Goal: Find specific page/section: Find specific page/section

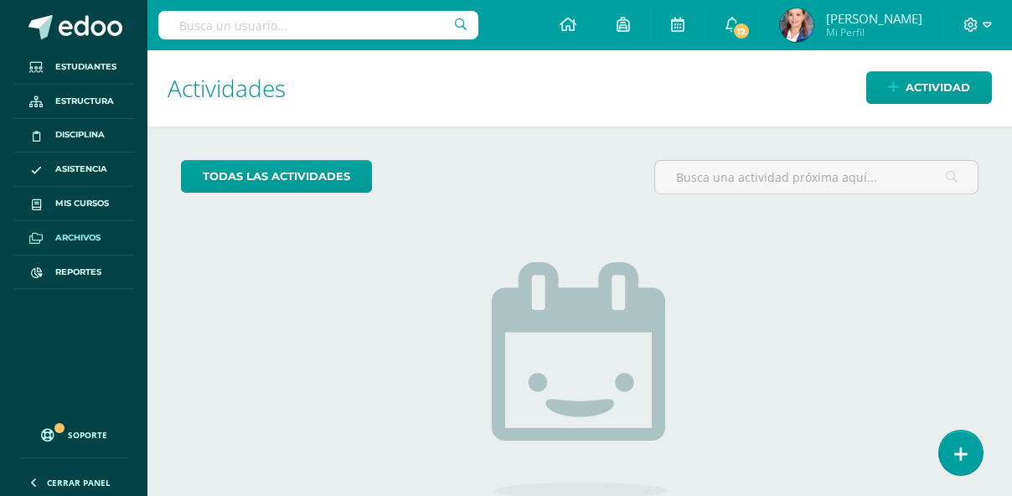
click at [90, 245] on span "Archivos" at bounding box center [77, 237] width 45 height 13
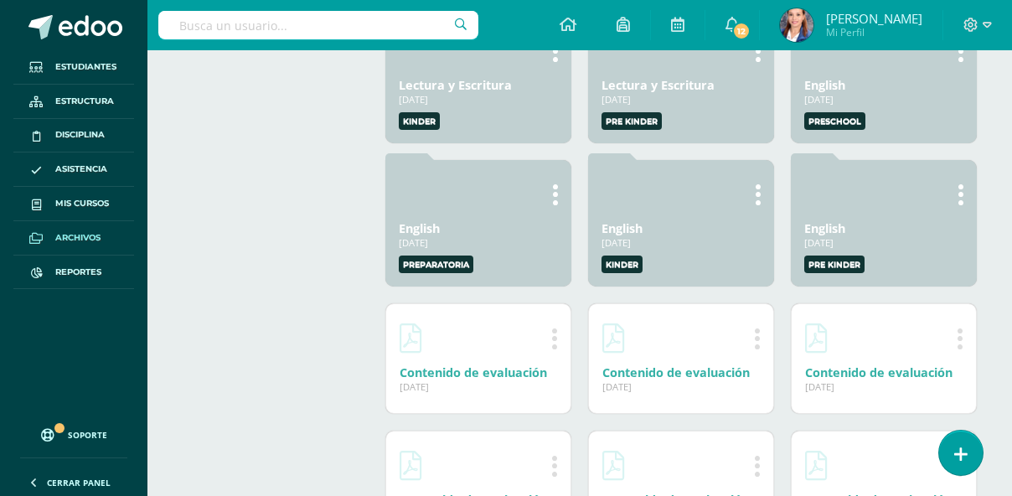
scroll to position [1194, 0]
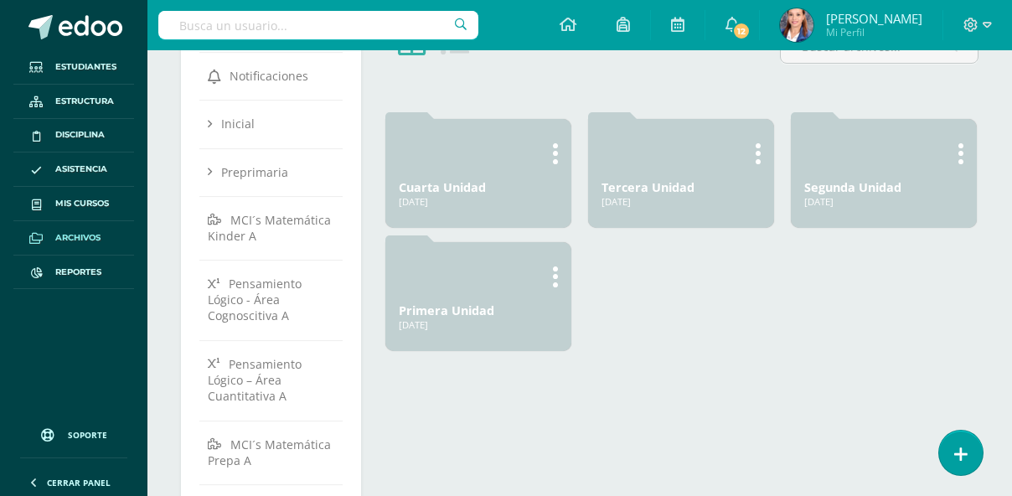
scroll to position [139, 0]
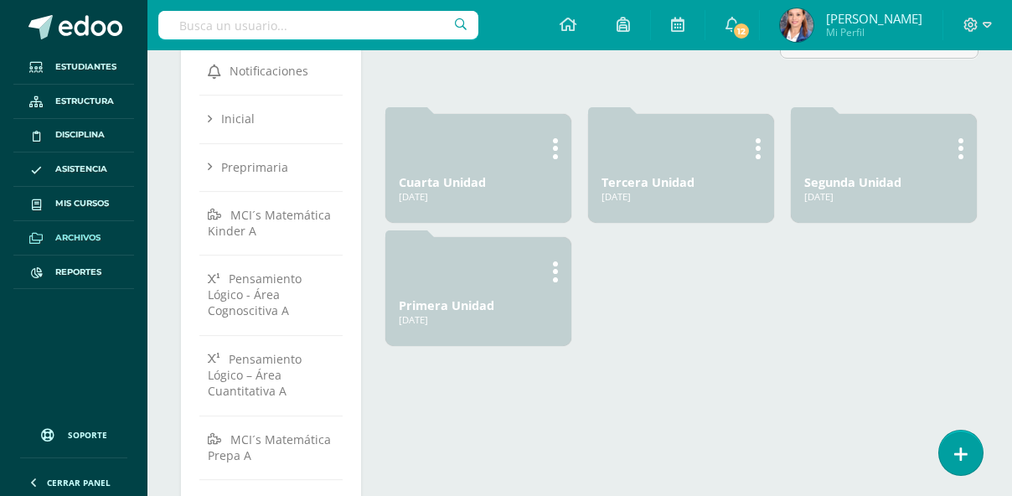
click at [487, 313] on link "Primera Unidad" at bounding box center [446, 305] width 95 height 16
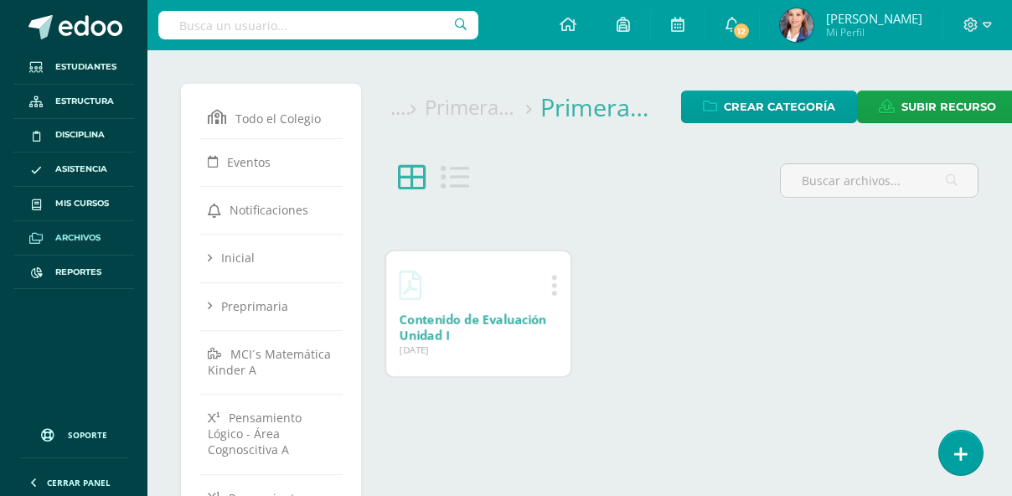
click at [570, 328] on div "Editar Eliminar Contenido de Evaluación Unidad I 14 Mar, 2025 14 Mar, 2025 Crea…" at bounding box center [478, 313] width 184 height 125
click at [558, 299] on icon at bounding box center [554, 285] width 7 height 27
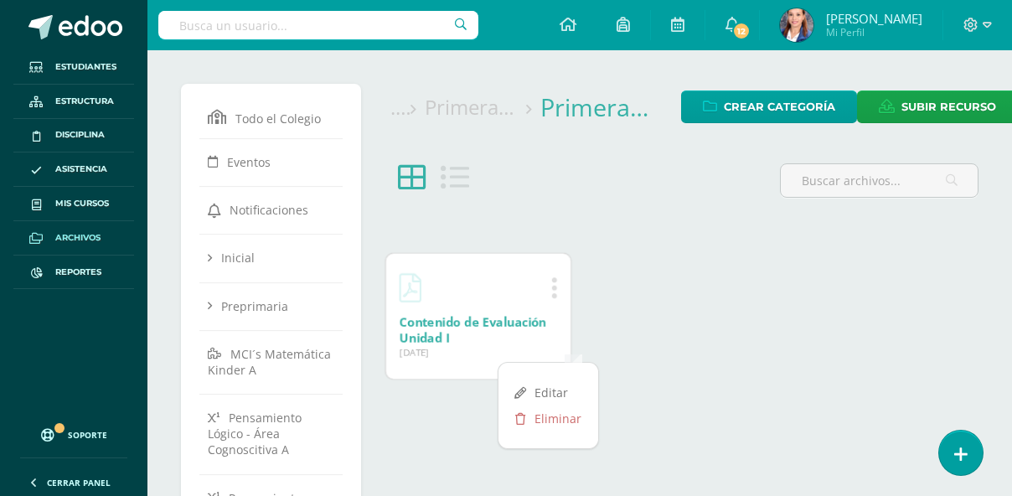
click at [622, 340] on div "Contenido de Evaluación Unidad I 14 Mar, 2025 14 Mar, 2025 Creado por: Lucía Ci…" at bounding box center [681, 316] width 608 height 143
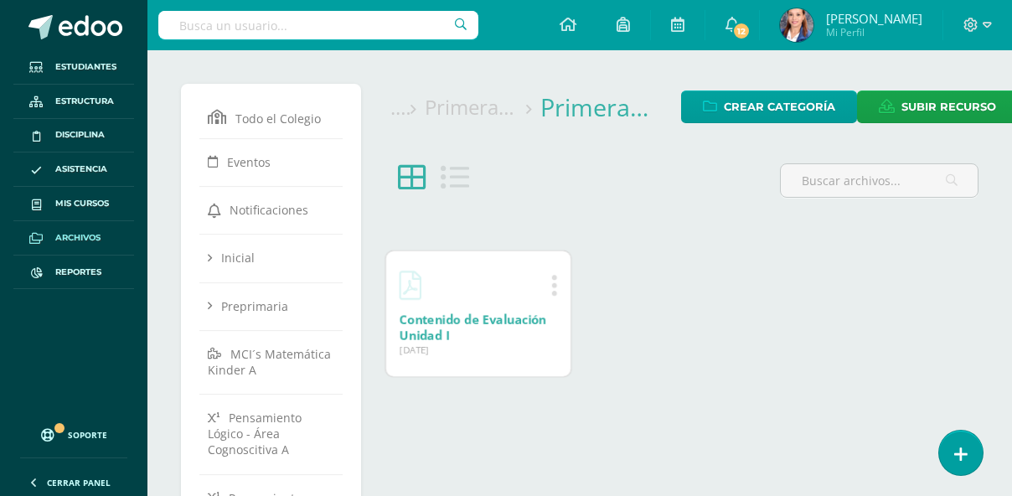
click at [484, 343] on link "Contenido de Evaluación Unidad I" at bounding box center [473, 328] width 147 height 32
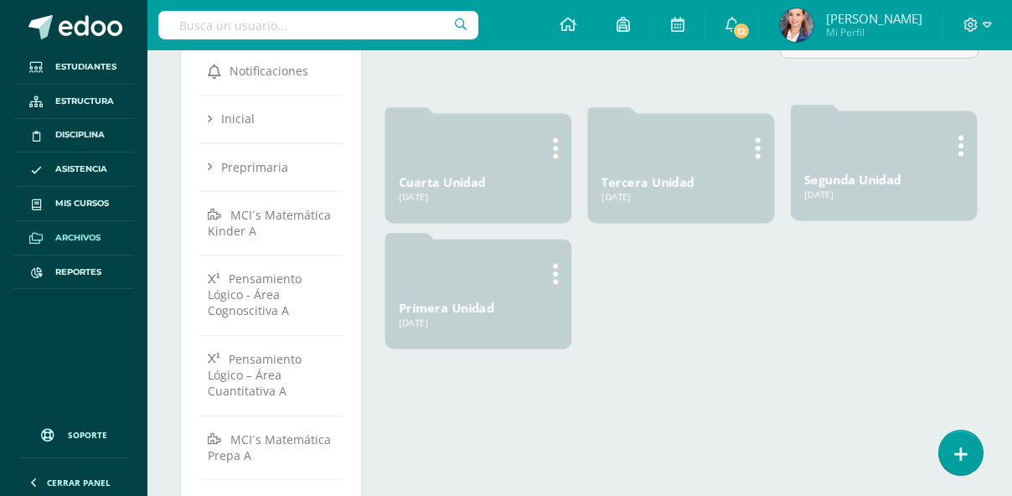
click at [852, 188] on link "Segunda Unidad" at bounding box center [852, 180] width 97 height 16
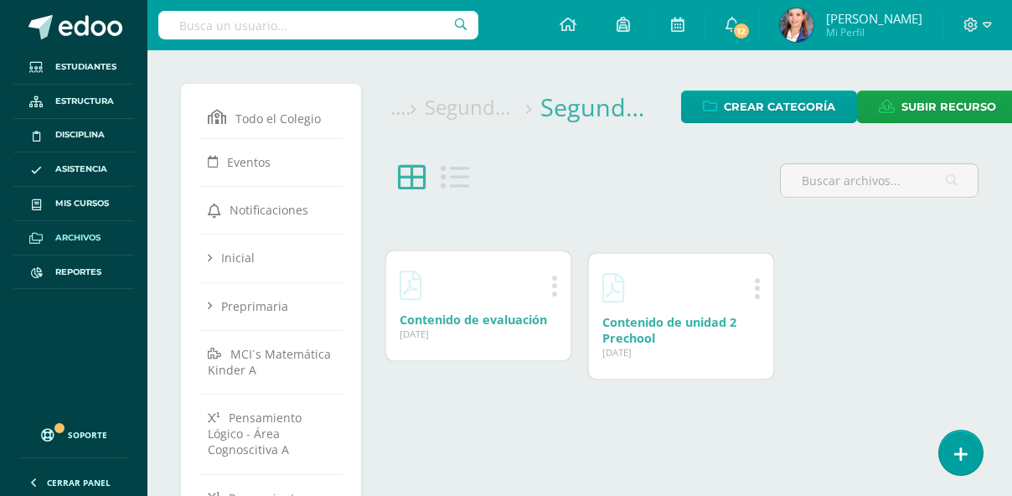
click at [558, 299] on icon at bounding box center [554, 285] width 7 height 27
click at [537, 305] on div at bounding box center [478, 285] width 157 height 40
click at [507, 360] on div "Contenido de evaluación [DATE] [DATE] Creado por: [PERSON_NAME]" at bounding box center [478, 305] width 184 height 109
click at [487, 327] on link "Contenido de evaluación" at bounding box center [473, 320] width 147 height 16
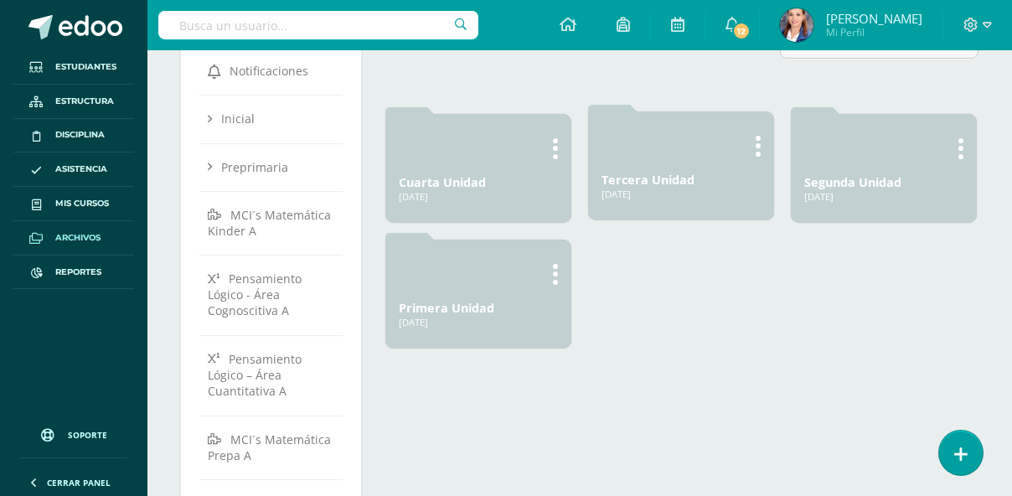
click at [639, 188] on link "Tercera Unidad" at bounding box center [647, 180] width 93 height 16
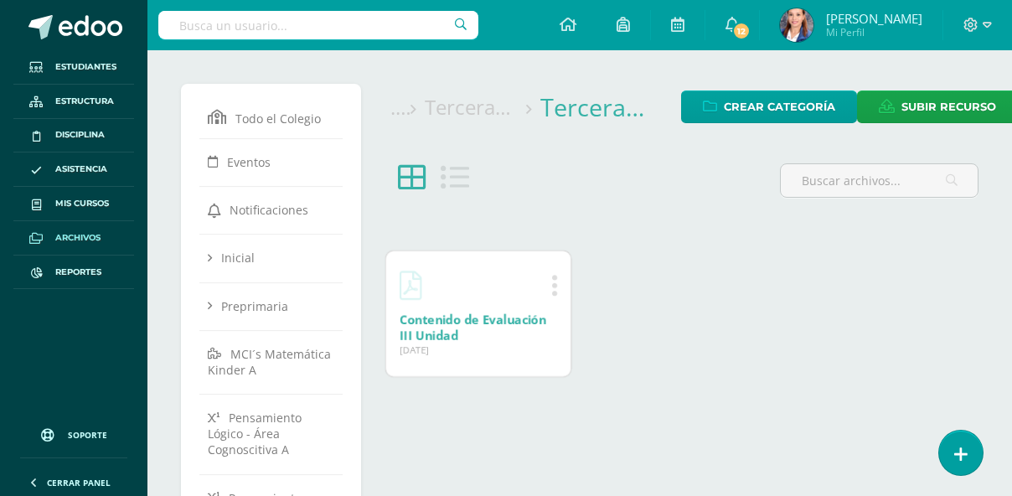
click at [498, 343] on link "Contenido de Evaluación III Unidad" at bounding box center [473, 328] width 147 height 32
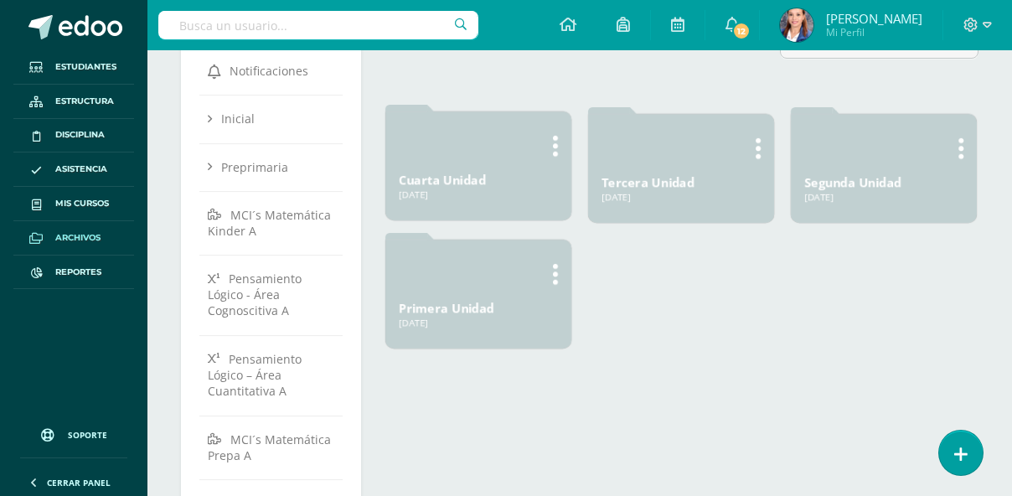
click at [452, 188] on link "Cuarta Unidad" at bounding box center [442, 180] width 87 height 16
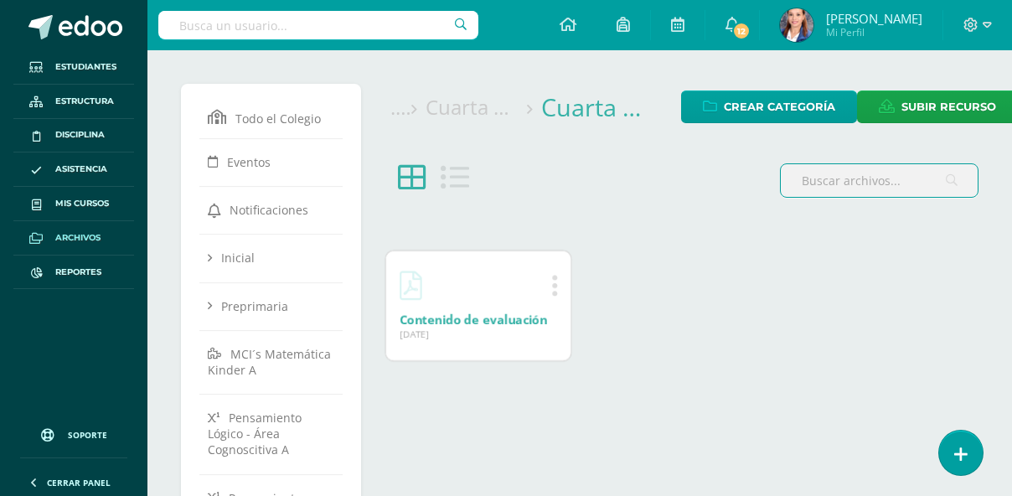
click at [493, 327] on link "Contenido de evaluación" at bounding box center [473, 320] width 147 height 16
